Goal: Find specific page/section: Find specific page/section

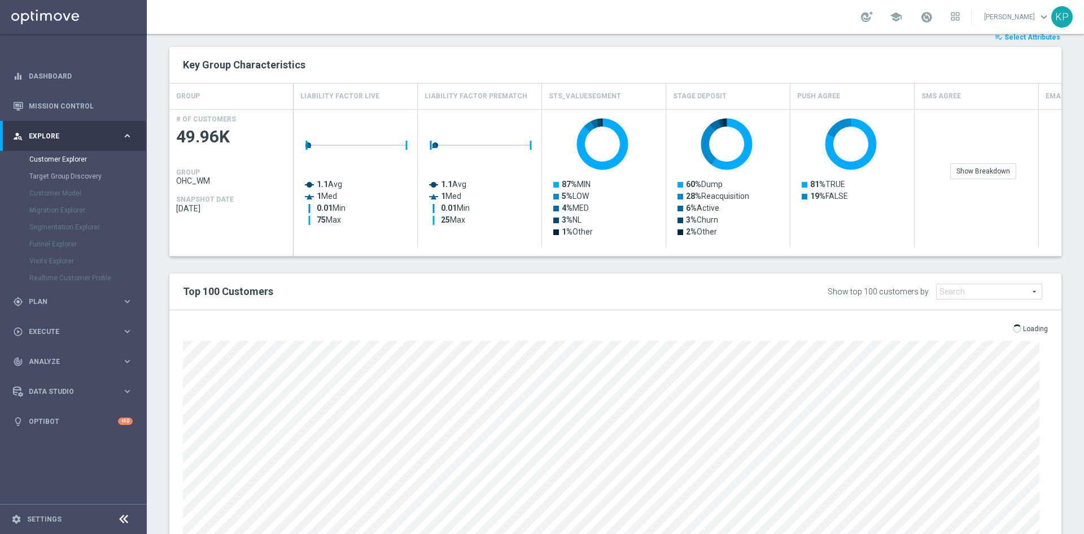
scroll to position [271, 0]
